Goal: Information Seeking & Learning: Compare options

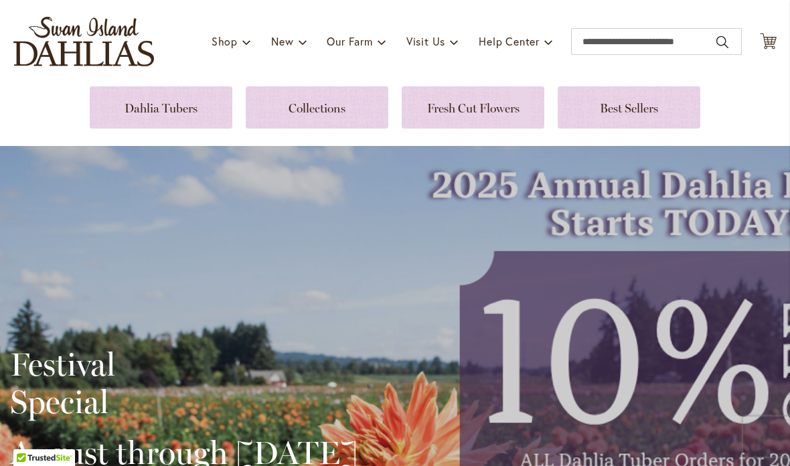
scroll to position [35, 0]
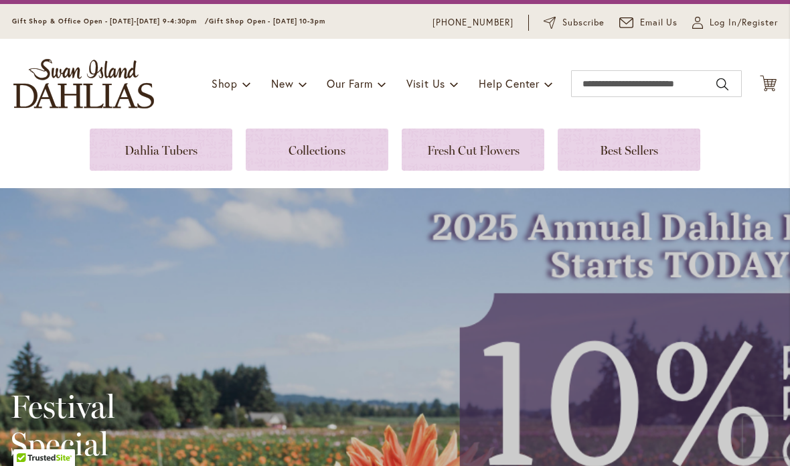
click at [183, 157] on link at bounding box center [161, 150] width 143 height 42
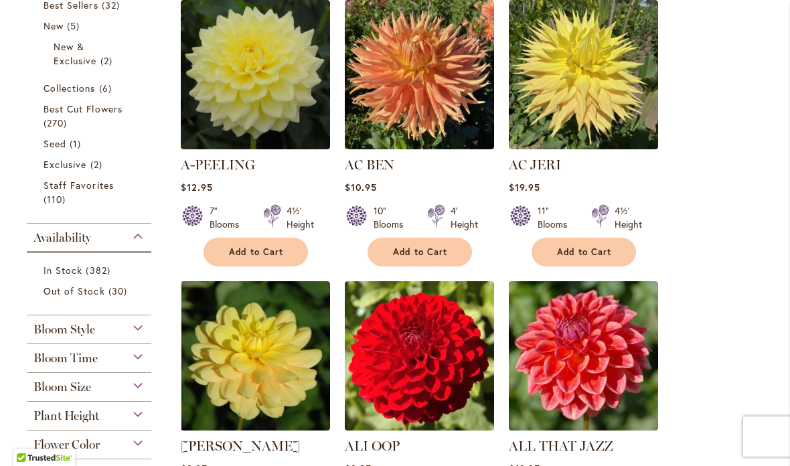
scroll to position [265, 0]
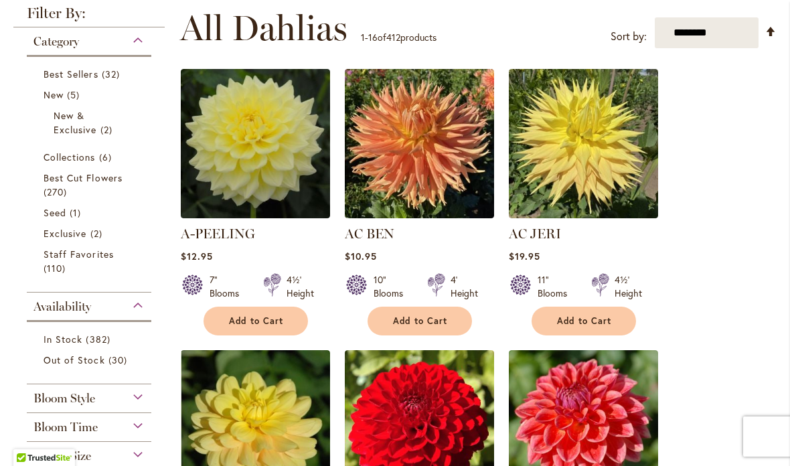
click at [626, 168] on img at bounding box center [583, 143] width 149 height 149
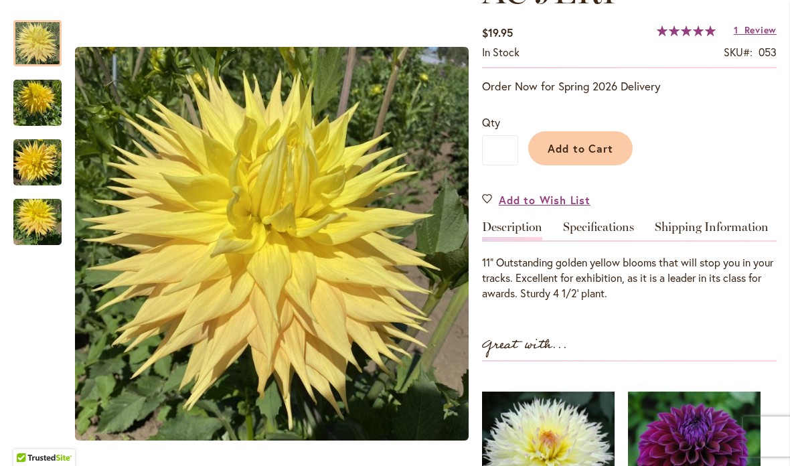
scroll to position [327, 0]
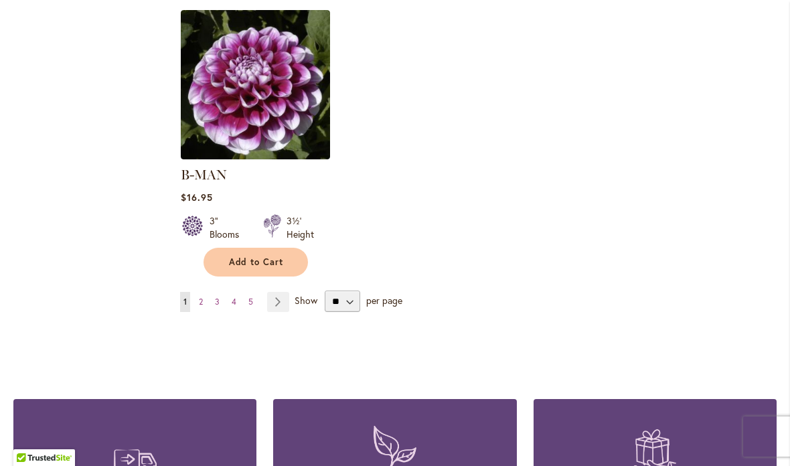
scroll to position [1609, 0]
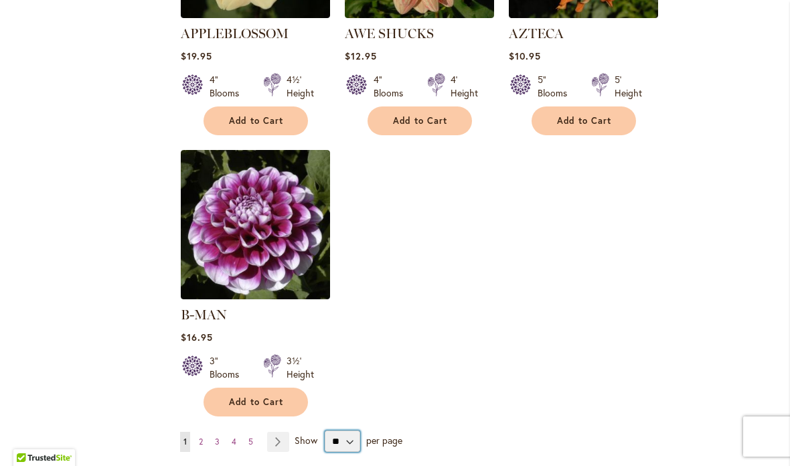
click at [349, 430] on select "** ** ** **" at bounding box center [342, 440] width 35 height 21
select select "**"
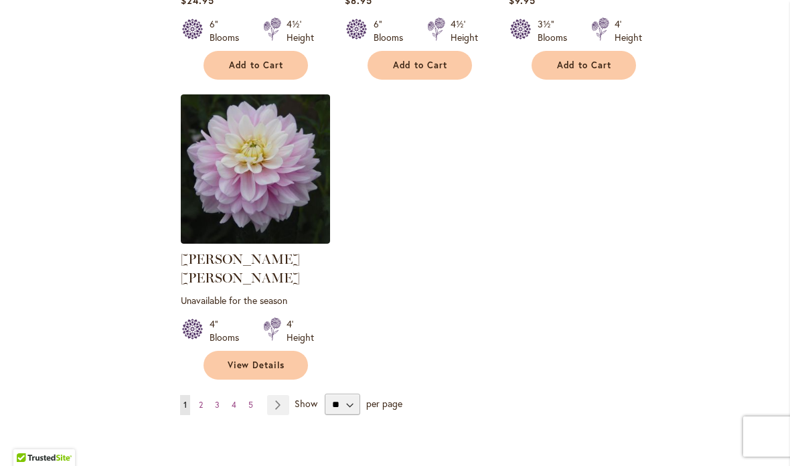
scroll to position [6216, 0]
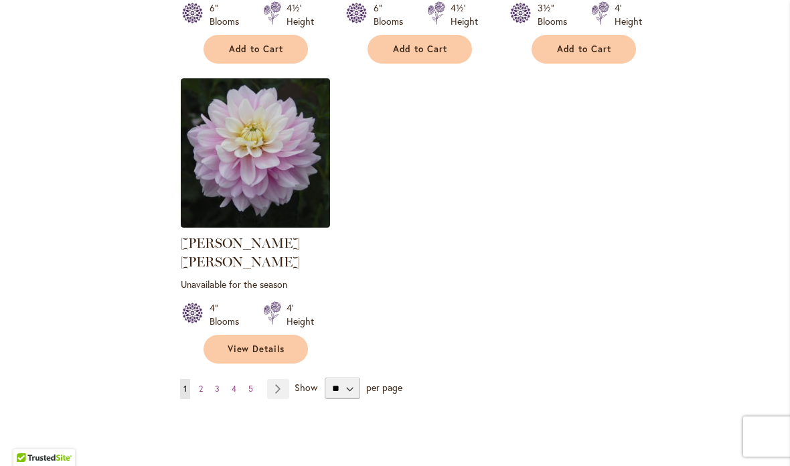
click at [277, 379] on link "Page Next" at bounding box center [278, 389] width 22 height 20
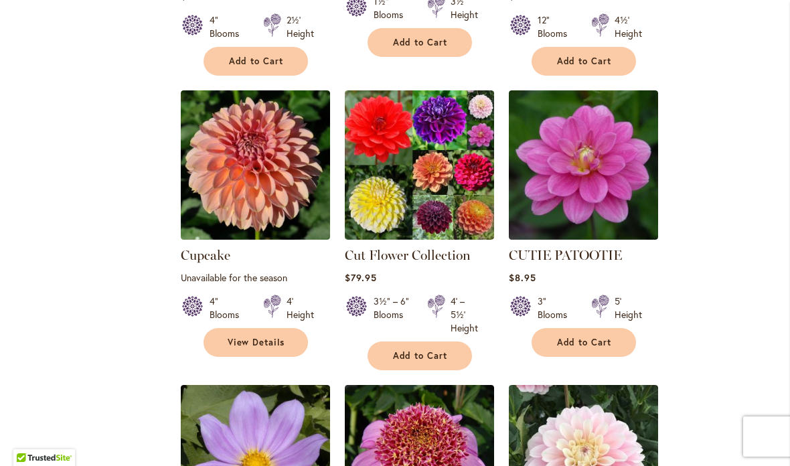
scroll to position [2549, 0]
click at [442, 138] on img at bounding box center [419, 164] width 149 height 149
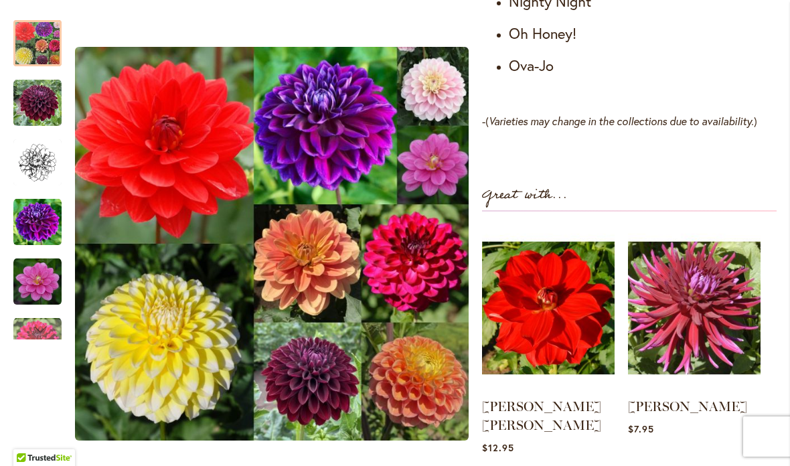
scroll to position [1123, 0]
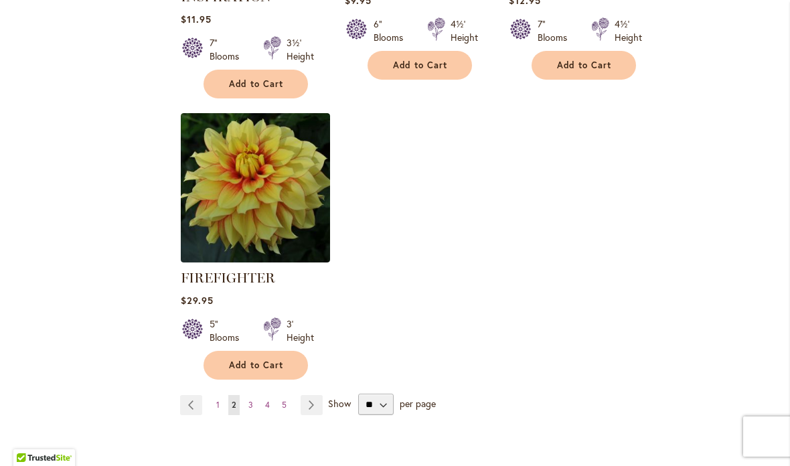
scroll to position [6311, 0]
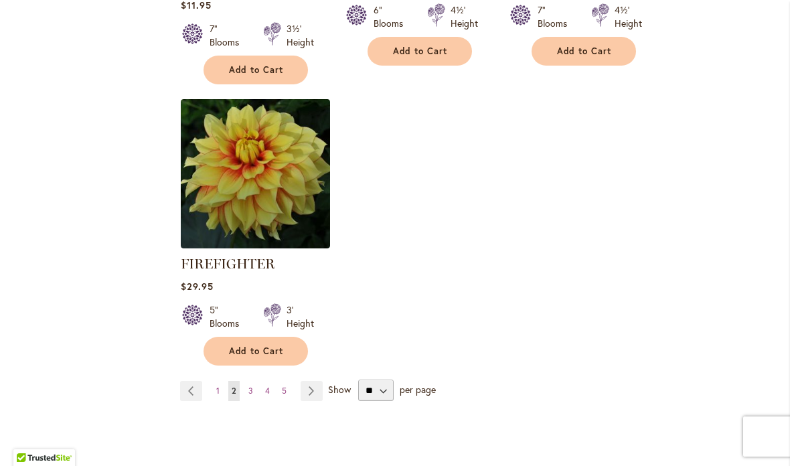
click at [317, 381] on link "Page Next" at bounding box center [312, 391] width 22 height 20
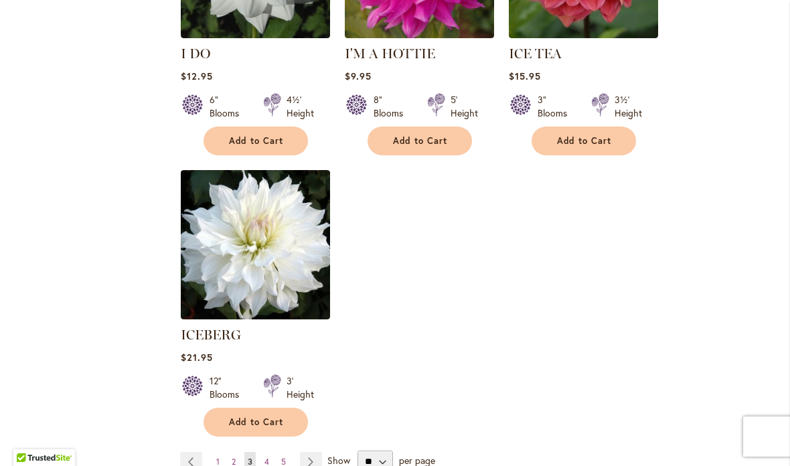
scroll to position [6257, 0]
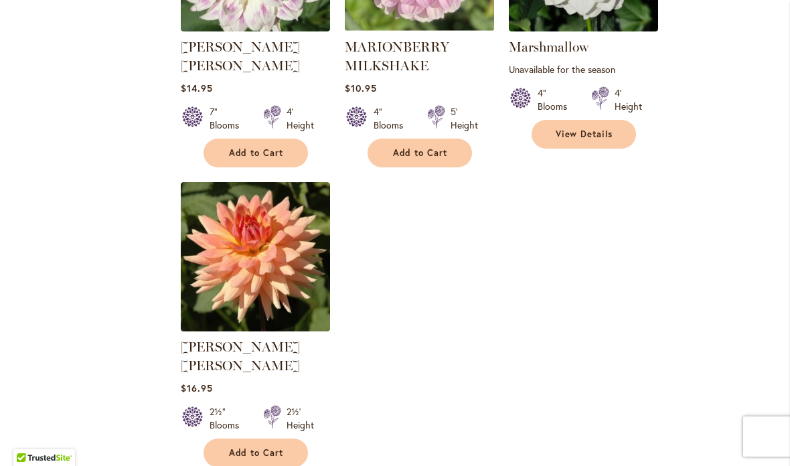
scroll to position [6224, 0]
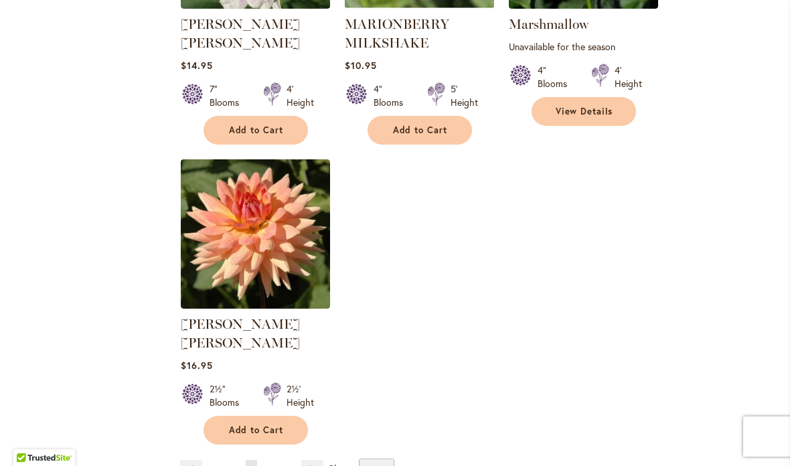
click at [312, 460] on link "Page Next" at bounding box center [312, 470] width 22 height 20
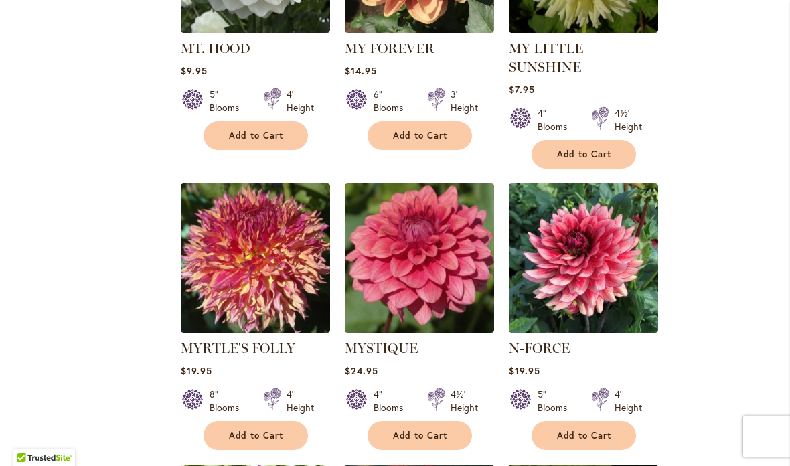
scroll to position [2175, 0]
click at [258, 183] on img at bounding box center [255, 257] width 149 height 149
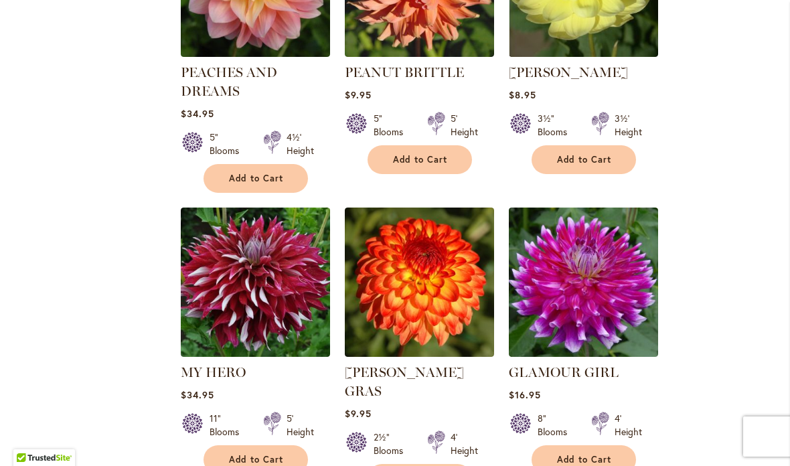
scroll to position [5031, 0]
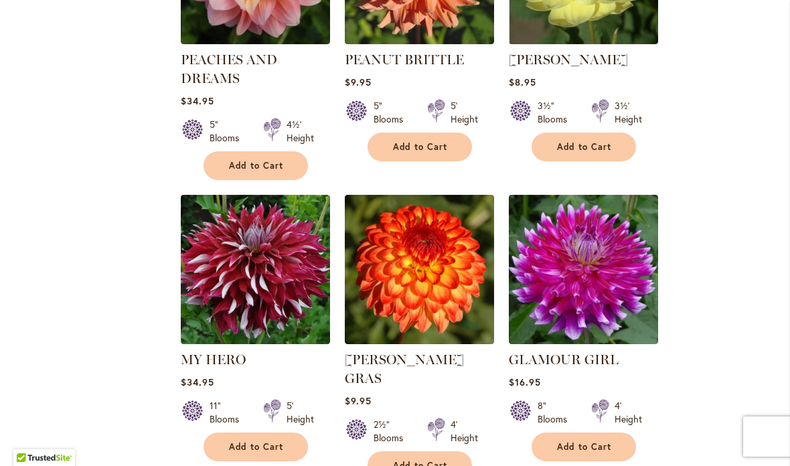
click at [294, 196] on img at bounding box center [255, 269] width 149 height 149
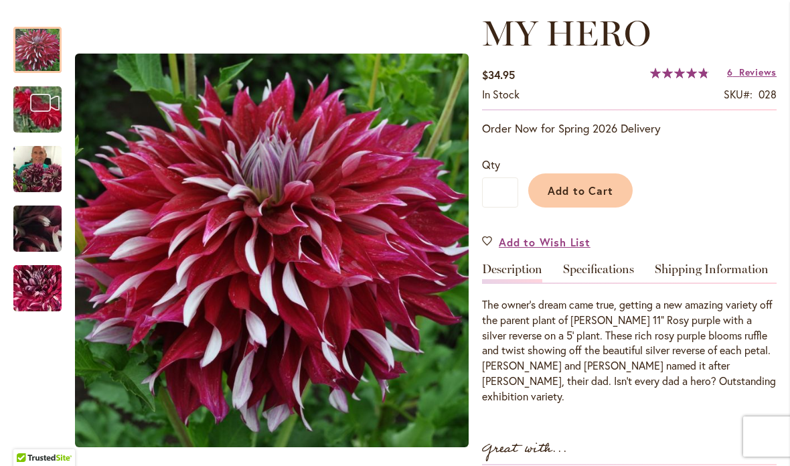
scroll to position [184, 0]
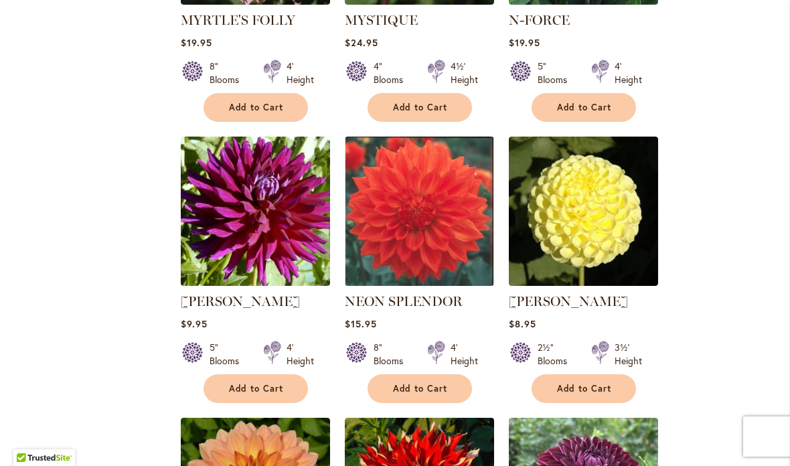
scroll to position [2504, 0]
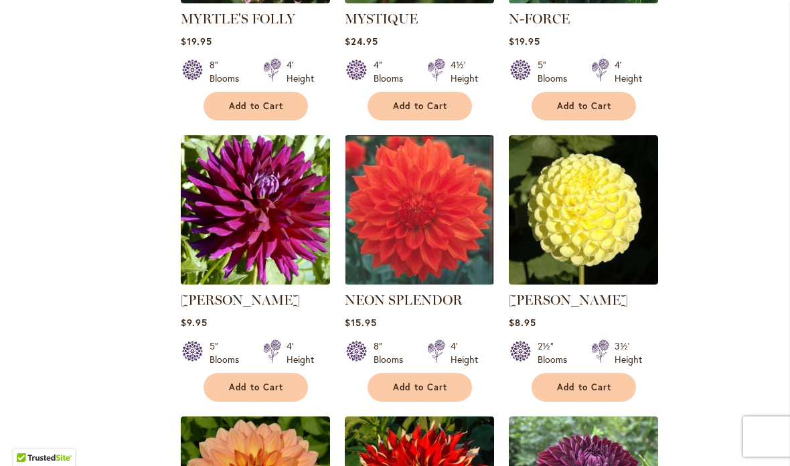
click at [589, 155] on img at bounding box center [583, 209] width 149 height 149
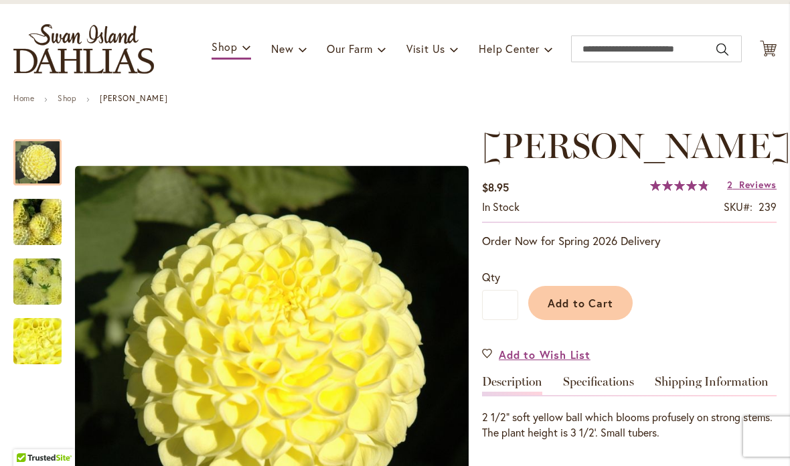
scroll to position [167, 0]
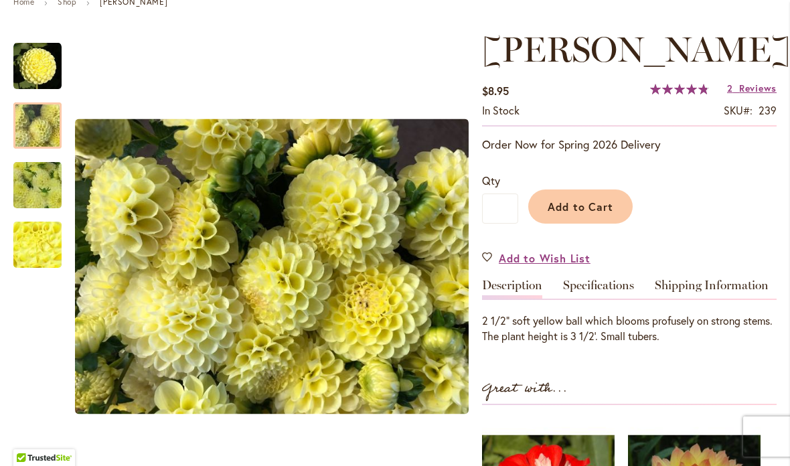
click at [44, 132] on img "NETTIE" at bounding box center [37, 126] width 96 height 72
click at [37, 187] on img "NETTIE" at bounding box center [37, 185] width 96 height 72
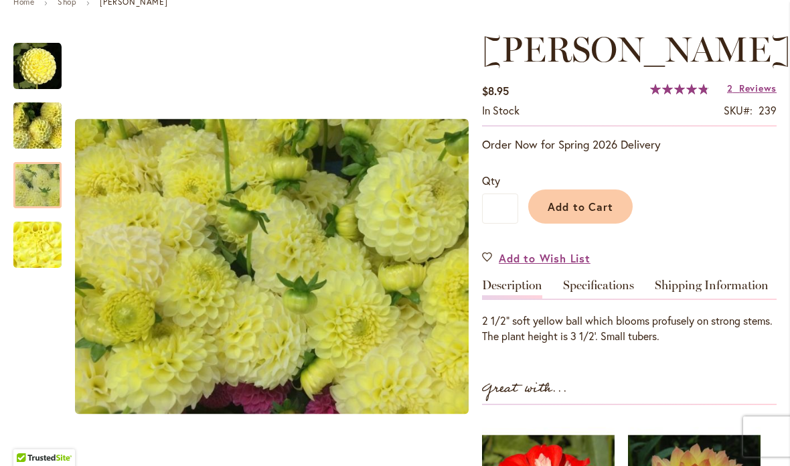
click at [41, 247] on img "NETTIE" at bounding box center [37, 245] width 96 height 72
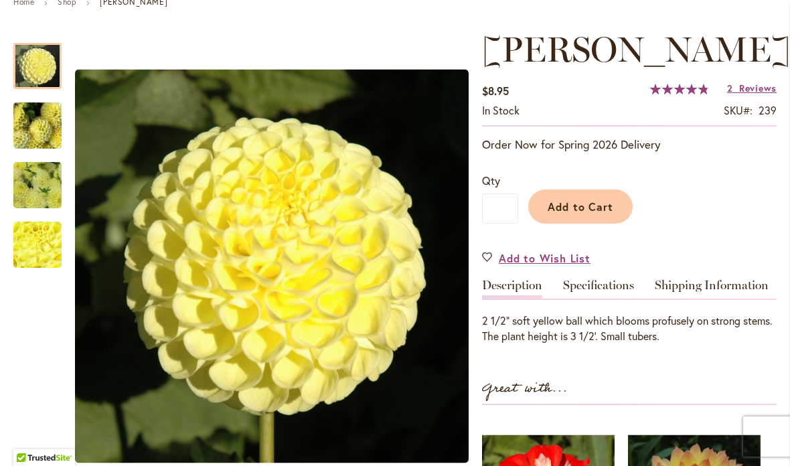
click at [37, 70] on img "NETTIE" at bounding box center [37, 66] width 48 height 48
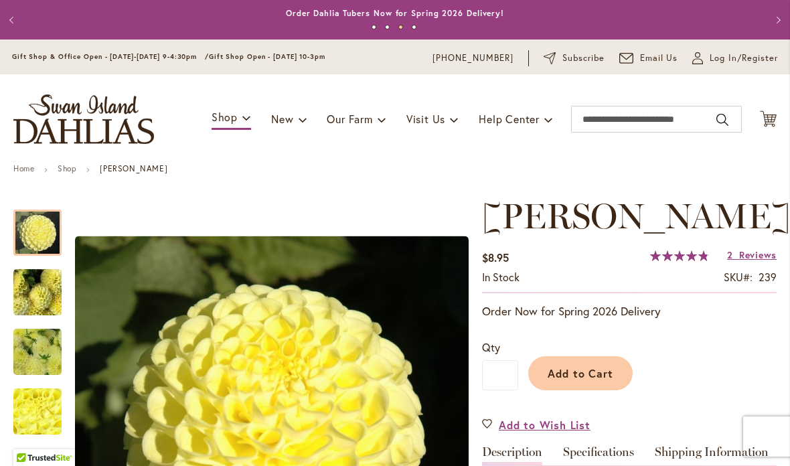
scroll to position [0, 0]
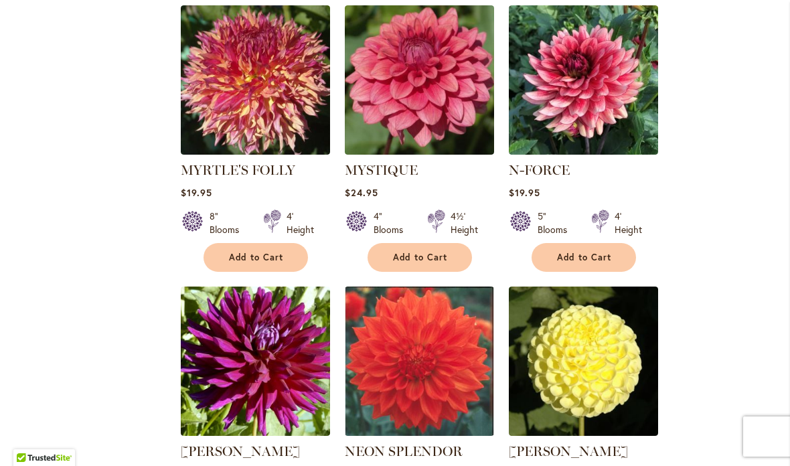
scroll to position [2370, 0]
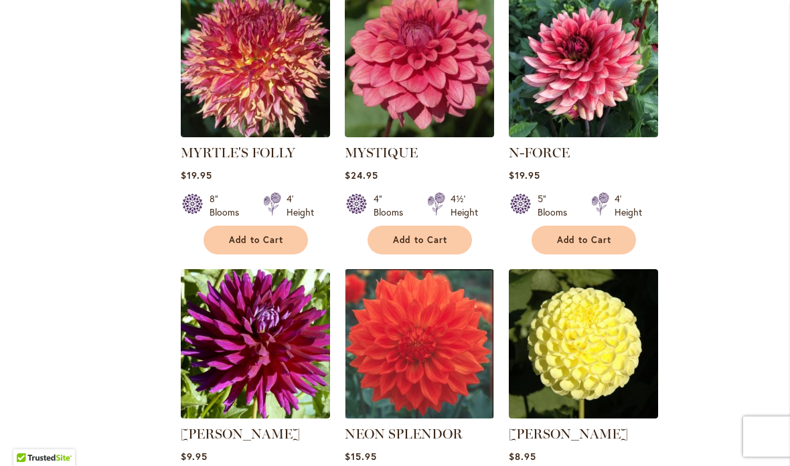
click at [596, 298] on img at bounding box center [583, 343] width 149 height 149
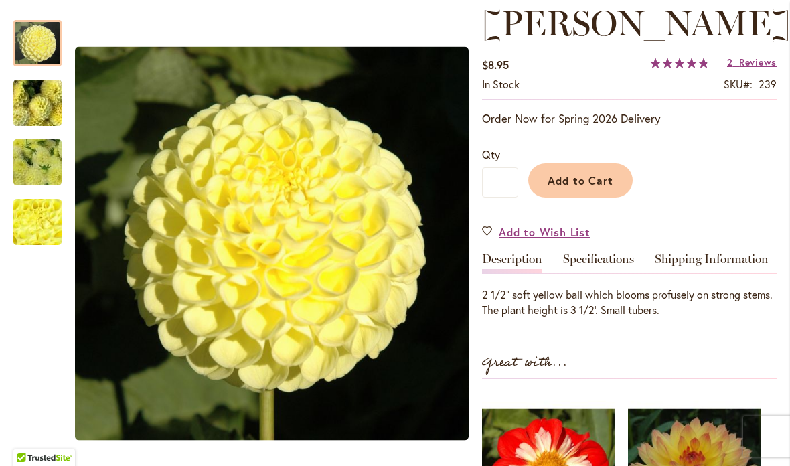
scroll to position [225, 0]
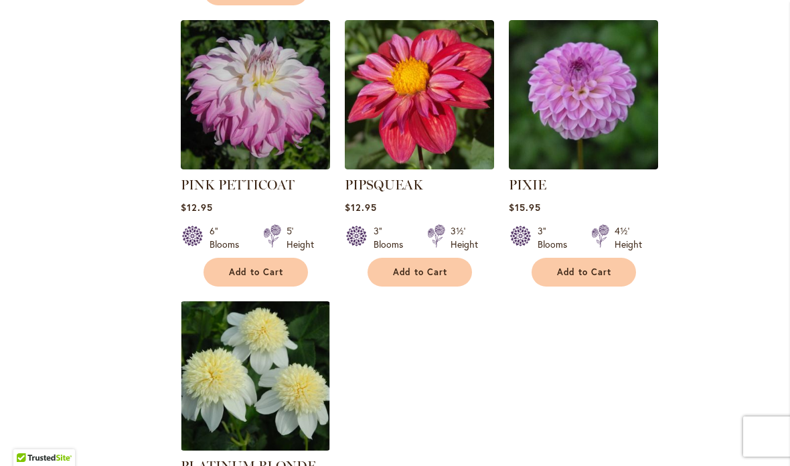
scroll to position [6204, 0]
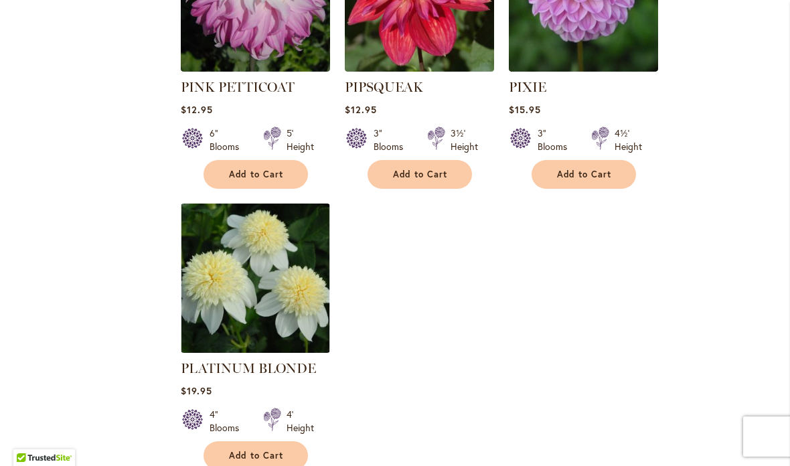
click at [275, 204] on img at bounding box center [255, 278] width 149 height 149
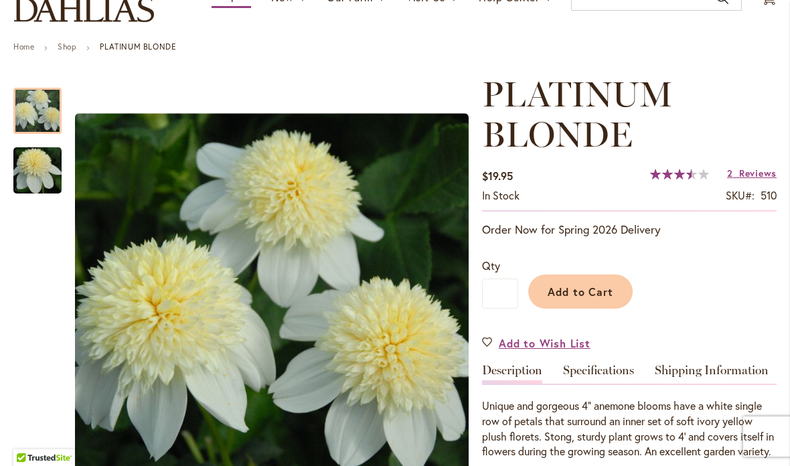
scroll to position [116, 0]
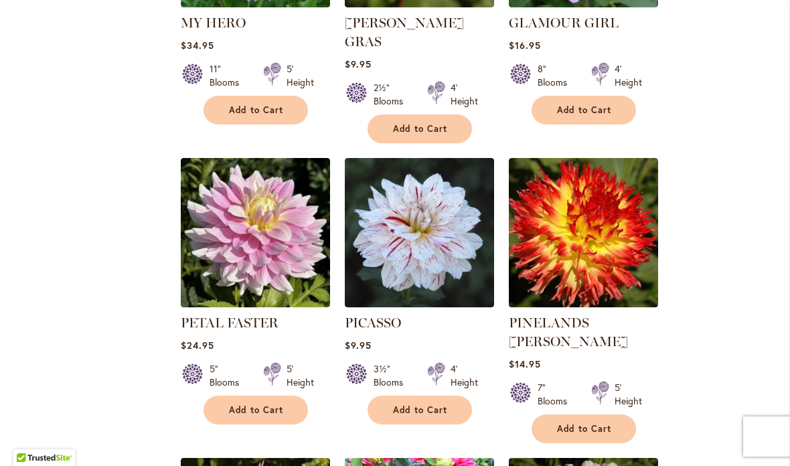
scroll to position [5369, 0]
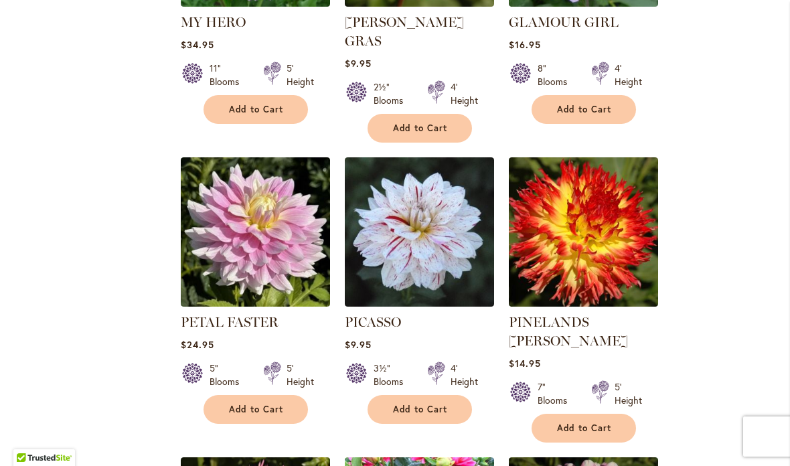
click at [610, 157] on img at bounding box center [583, 231] width 149 height 149
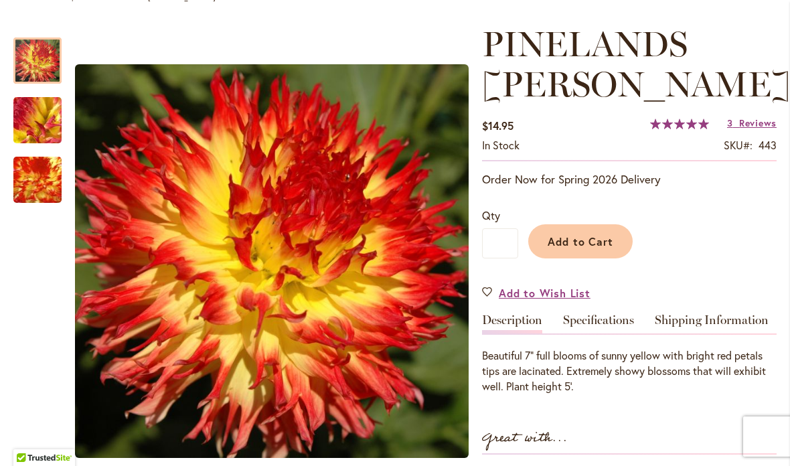
scroll to position [175, 0]
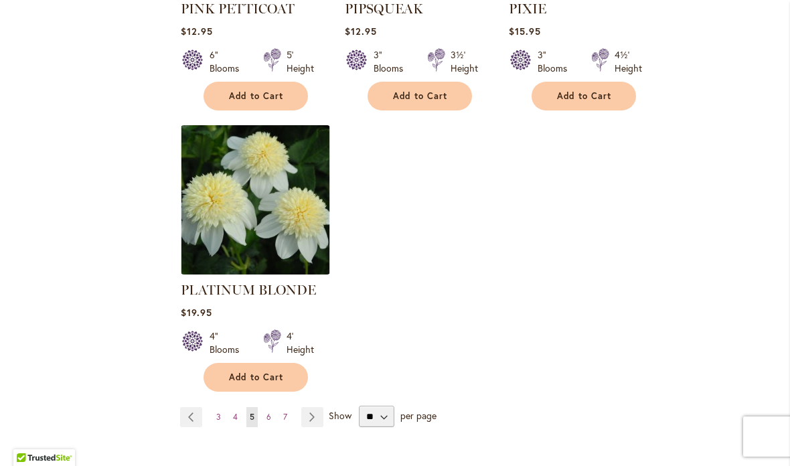
scroll to position [6280, 0]
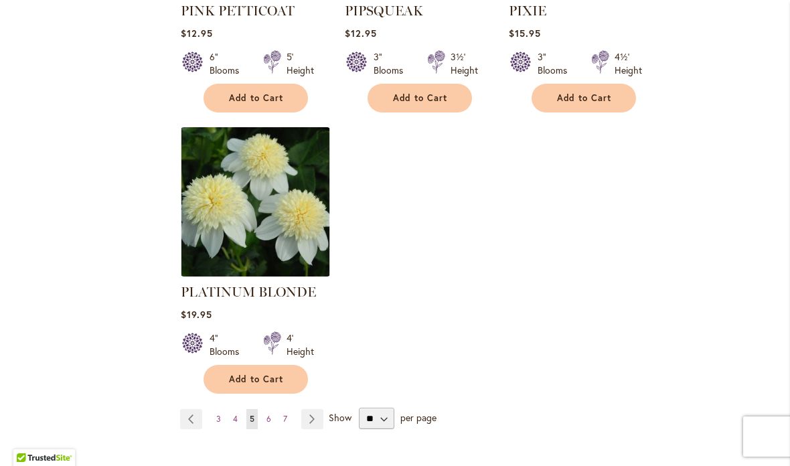
click at [320, 409] on link "Page Next" at bounding box center [312, 419] width 22 height 20
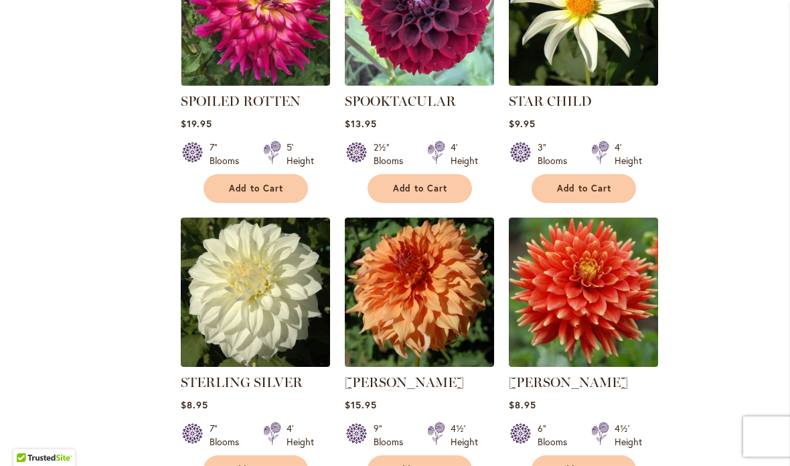
scroll to position [3569, 0]
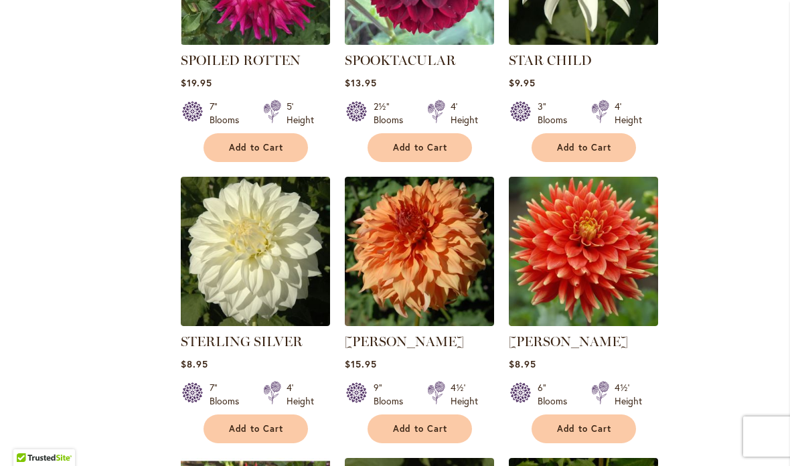
click at [626, 249] on img at bounding box center [583, 251] width 149 height 149
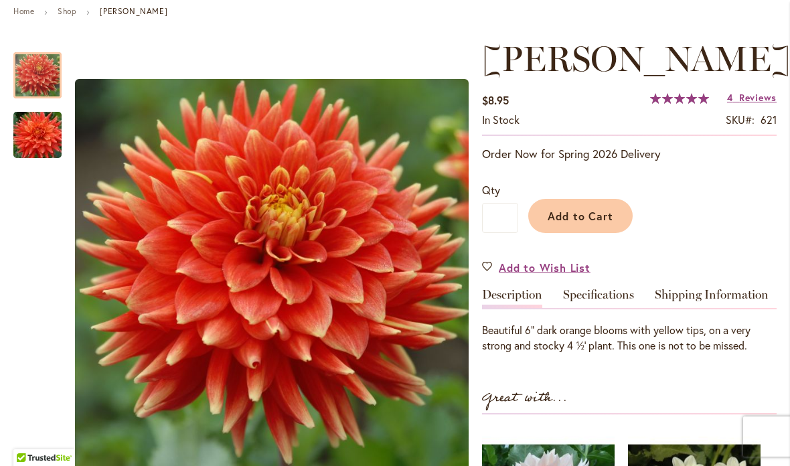
scroll to position [170, 0]
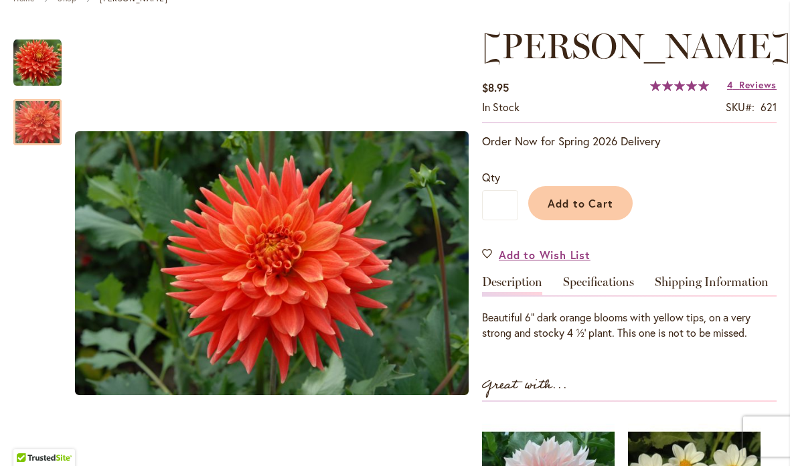
click at [36, 124] on img "STEVEN DAVID" at bounding box center [37, 122] width 96 height 64
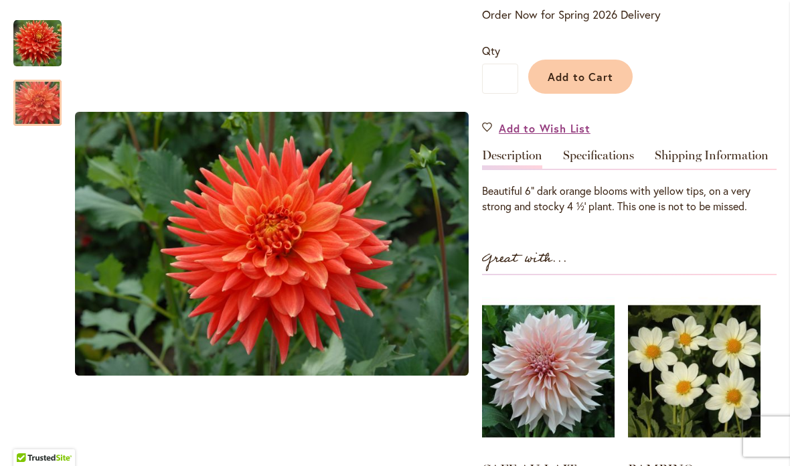
scroll to position [361, 0]
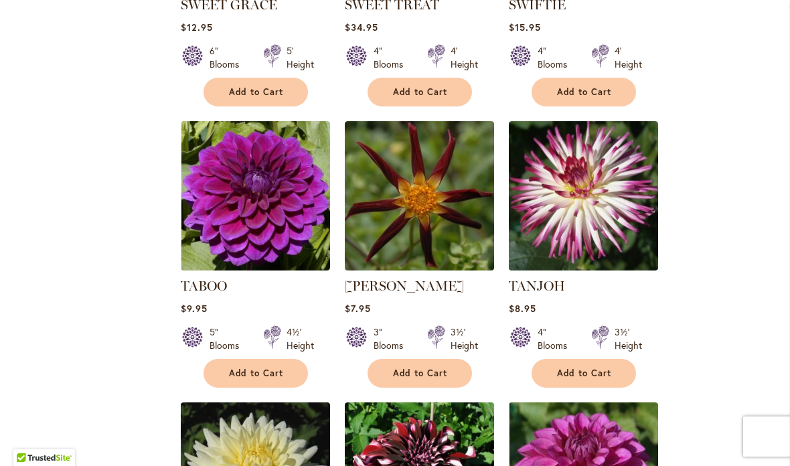
scroll to position [4767, 0]
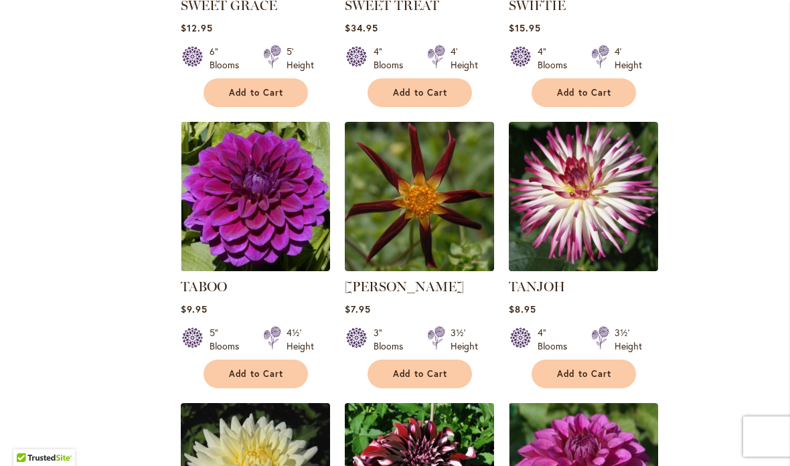
click at [432, 212] on img at bounding box center [419, 196] width 149 height 149
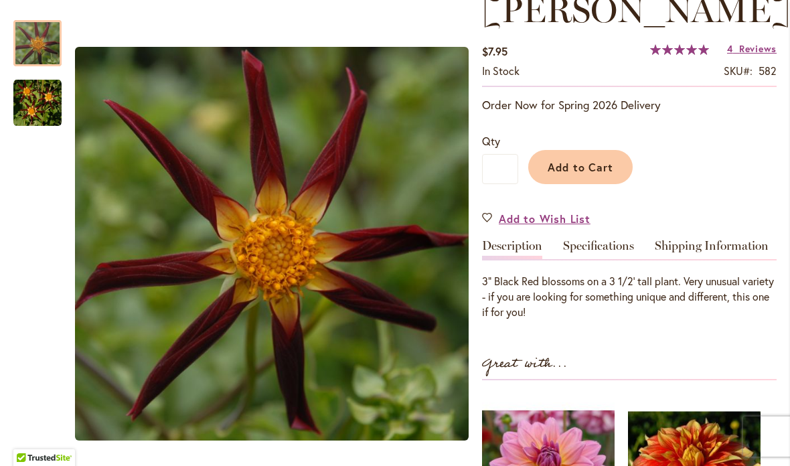
scroll to position [217, 0]
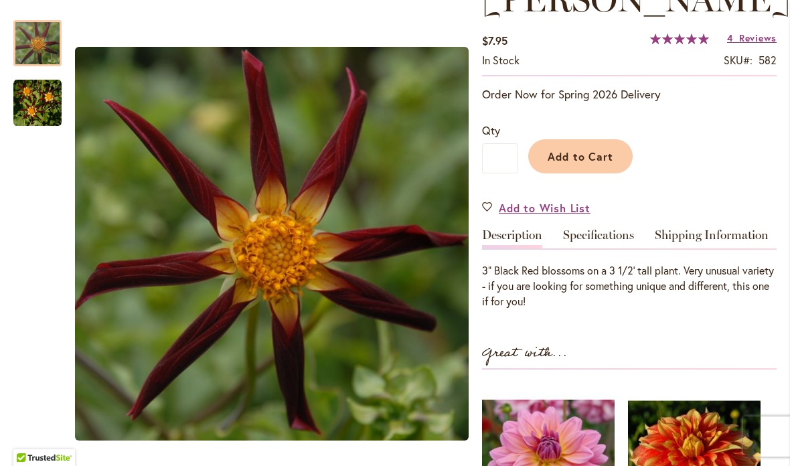
click at [39, 106] on img "TAHOMA MOONSHOT" at bounding box center [37, 103] width 48 height 48
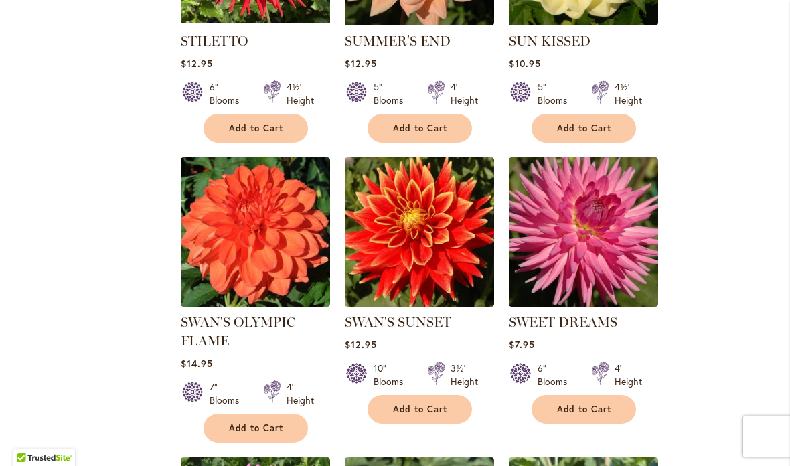
scroll to position [4153, 0]
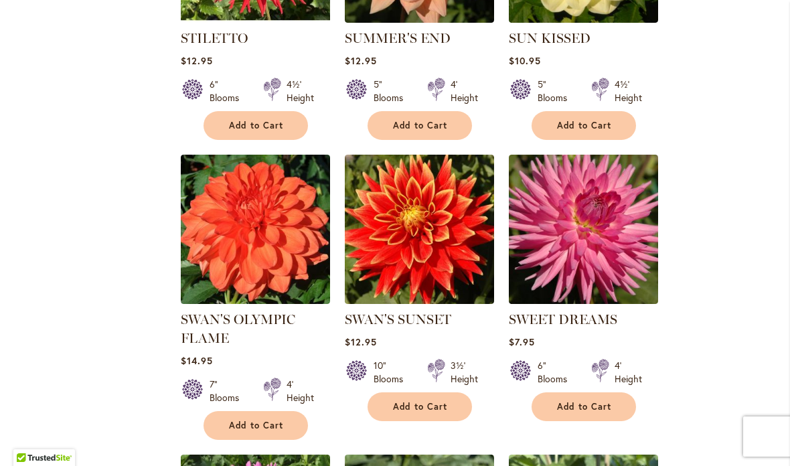
click at [413, 228] on img at bounding box center [419, 229] width 149 height 149
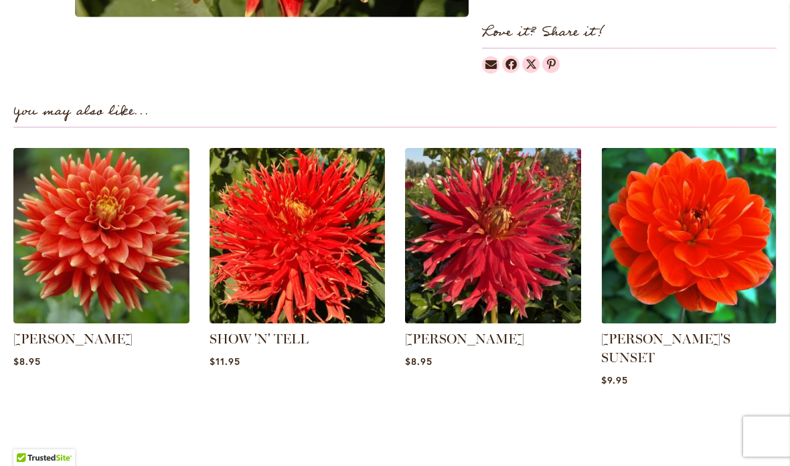
scroll to position [878, 0]
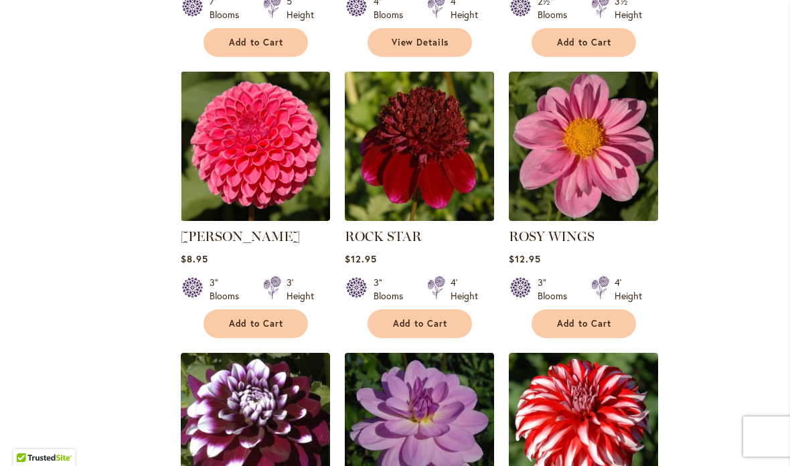
scroll to position [1406, 0]
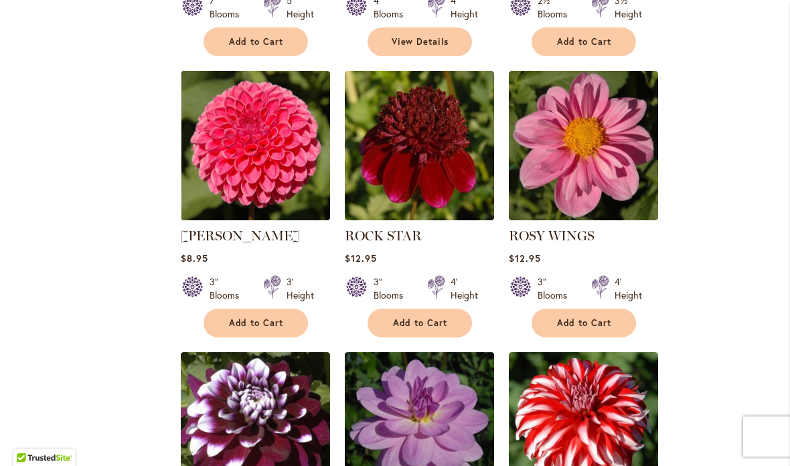
click at [253, 163] on img at bounding box center [255, 145] width 149 height 149
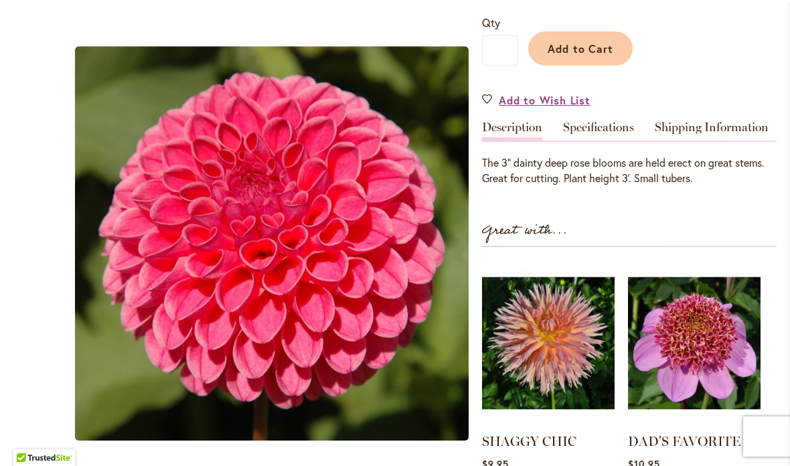
scroll to position [325, 0]
